Goal: Information Seeking & Learning: Learn about a topic

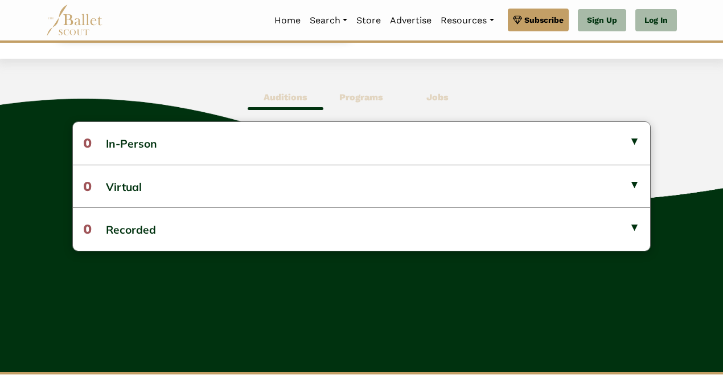
scroll to position [289, 0]
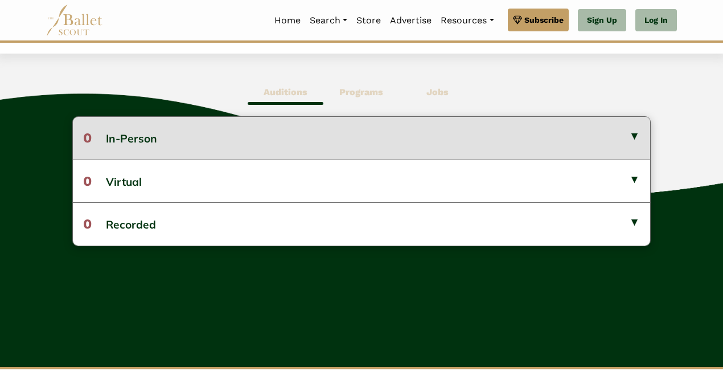
click at [628, 133] on button "0 In-Person" at bounding box center [361, 138] width 577 height 42
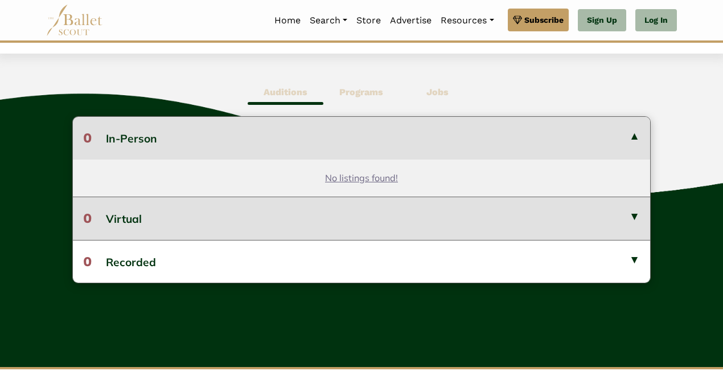
drag, startPoint x: 631, startPoint y: 217, endPoint x: 638, endPoint y: 216, distance: 6.9
click at [638, 216] on button "0 Virtual" at bounding box center [361, 217] width 577 height 43
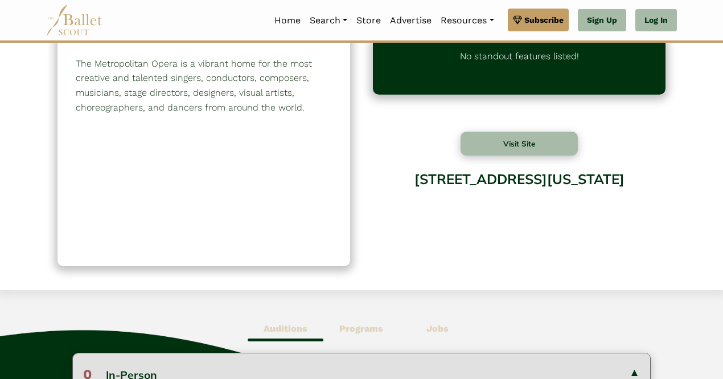
scroll to position [0, 0]
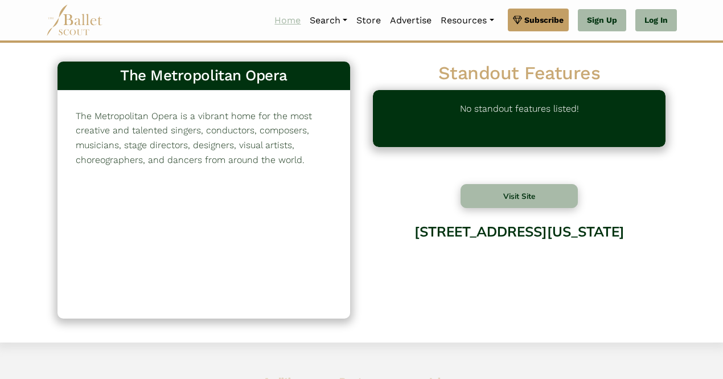
click at [277, 18] on link "Home" at bounding box center [287, 21] width 35 height 24
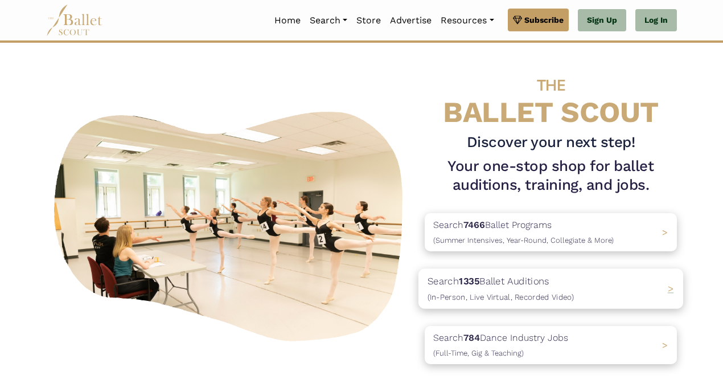
click at [627, 291] on div "Search 1335 Ballet Auditions (In-Person, Live Virtual, Recorded Video) >" at bounding box center [550, 288] width 265 height 40
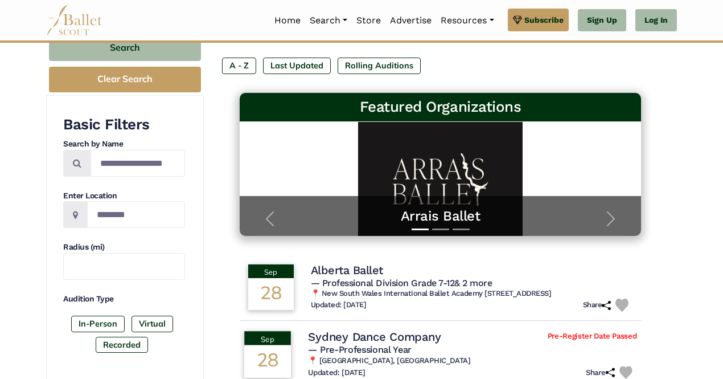
scroll to position [127, 0]
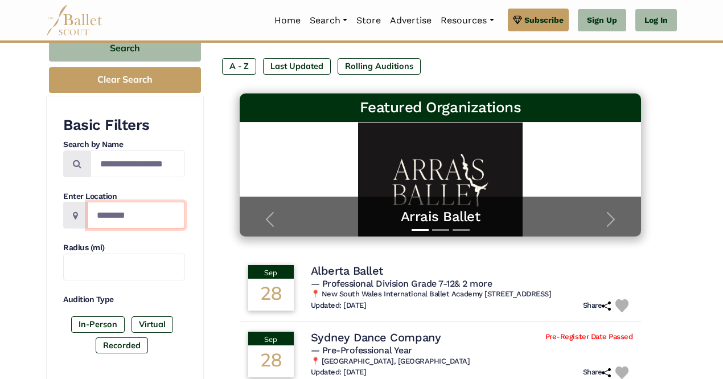
click at [117, 214] on input "Location" at bounding box center [136, 215] width 98 height 27
type input "**********"
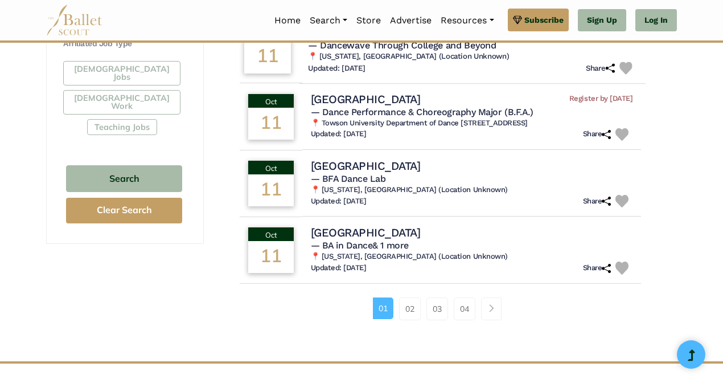
scroll to position [716, 0]
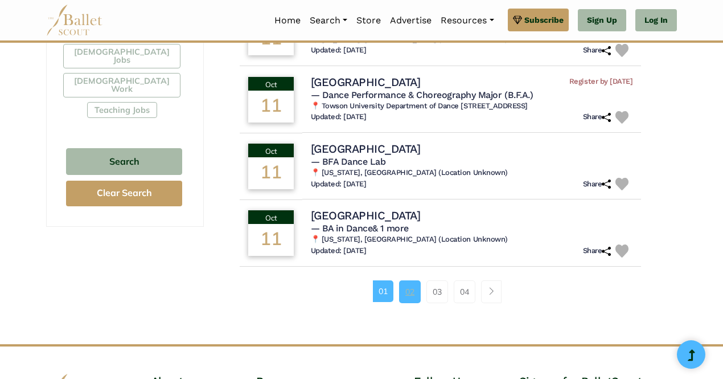
click at [411, 290] on link "02" at bounding box center [410, 291] width 22 height 23
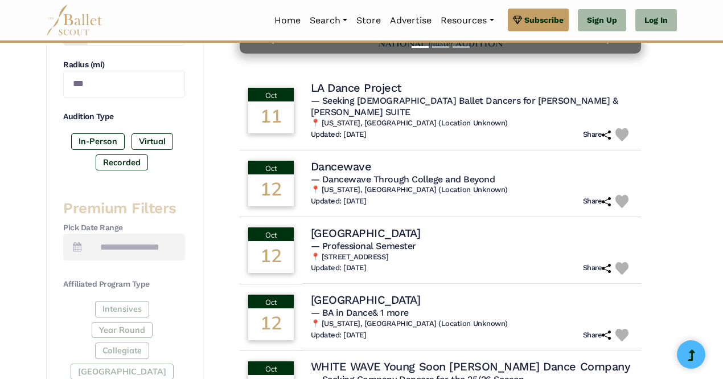
scroll to position [312, 0]
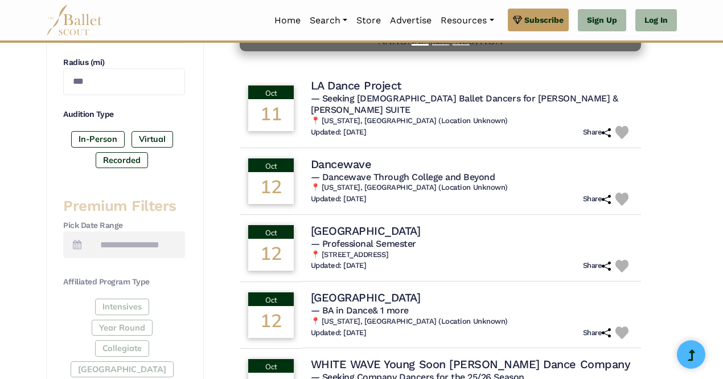
click at [96, 256] on div "Premium Filters Pick Date Range Affiliated Program Type Intensives Year Round C…" at bounding box center [124, 361] width 122 height 330
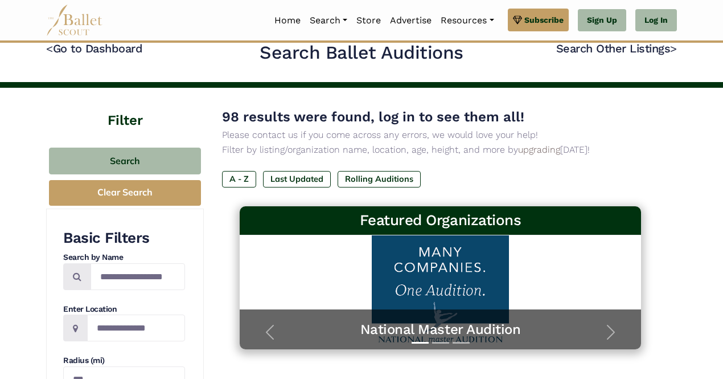
scroll to position [13, 0]
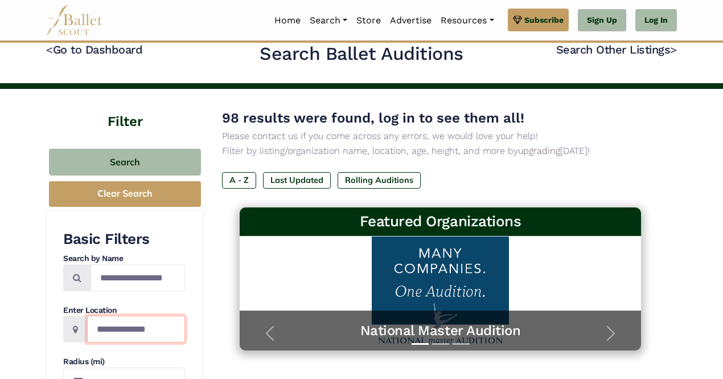
click at [155, 321] on input "**********" at bounding box center [136, 328] width 98 height 27
type input "*"
type input "******"
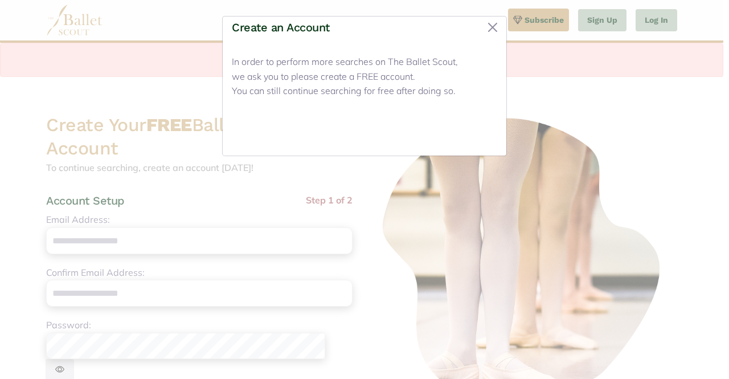
click at [475, 135] on button "Close" at bounding box center [475, 133] width 43 height 27
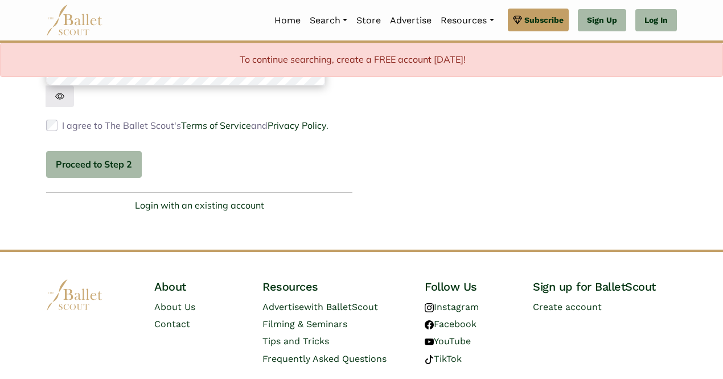
scroll to position [377, 0]
